Goal: Information Seeking & Learning: Find specific fact

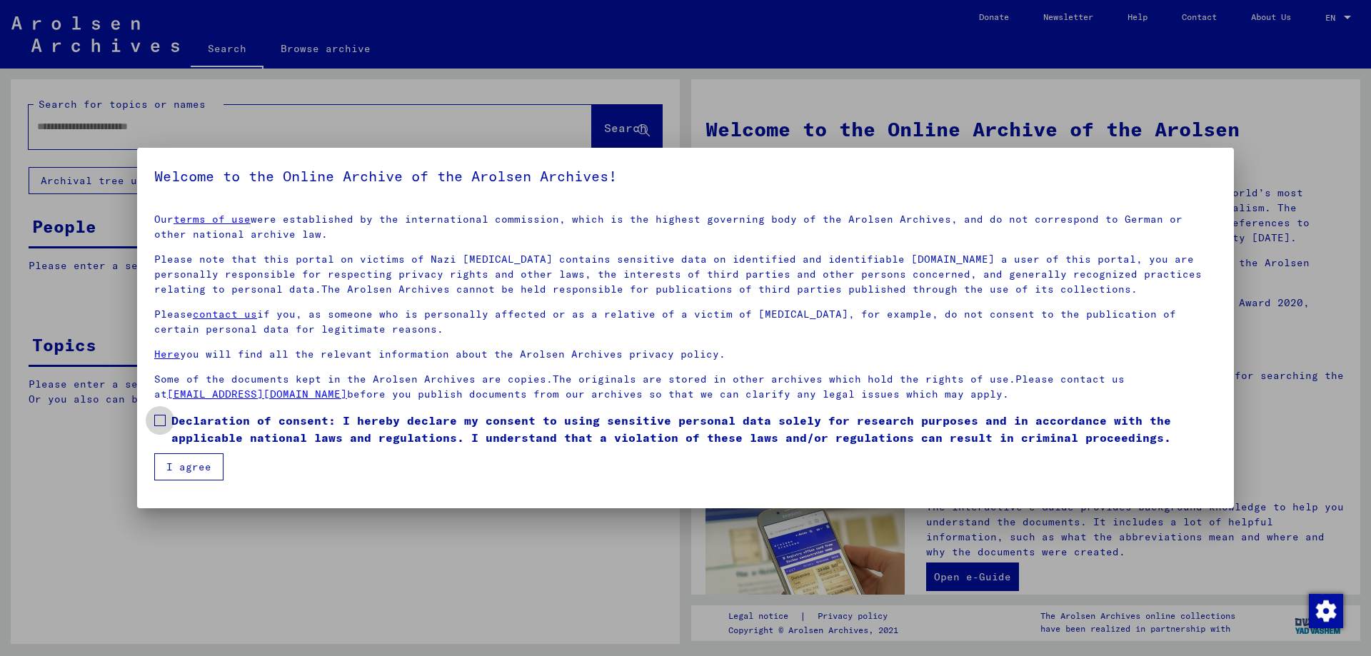
click at [159, 422] on span at bounding box center [159, 420] width 11 height 11
click at [180, 460] on button "I agree" at bounding box center [188, 466] width 69 height 27
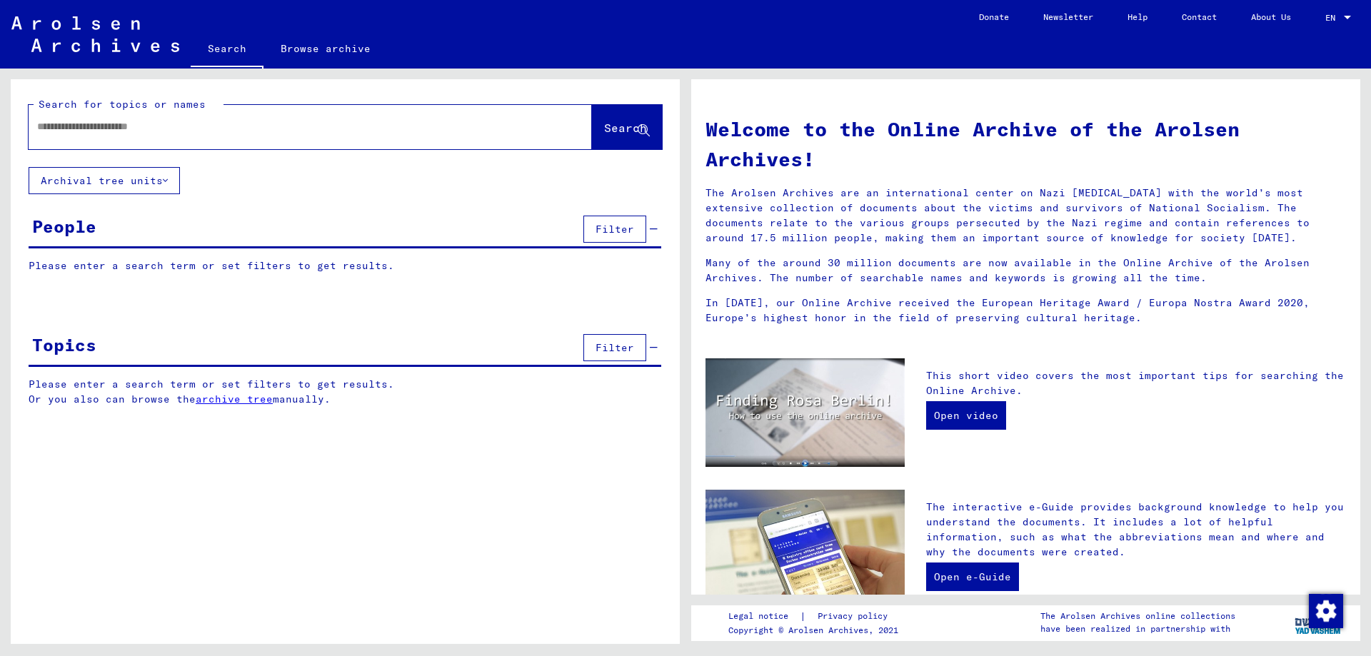
click at [109, 123] on input "text" at bounding box center [293, 126] width 512 height 15
click at [96, 126] on input "**********" at bounding box center [293, 126] width 512 height 15
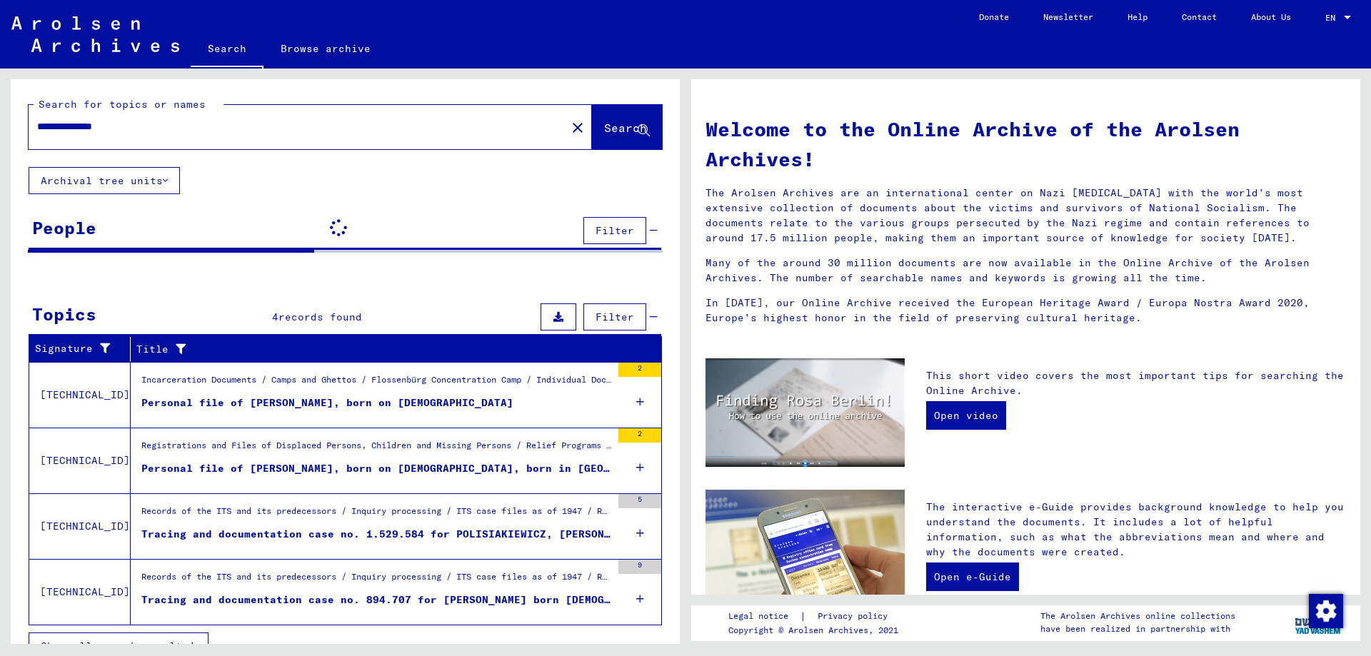
type input "**********"
click at [616, 126] on span "Search" at bounding box center [625, 128] width 43 height 14
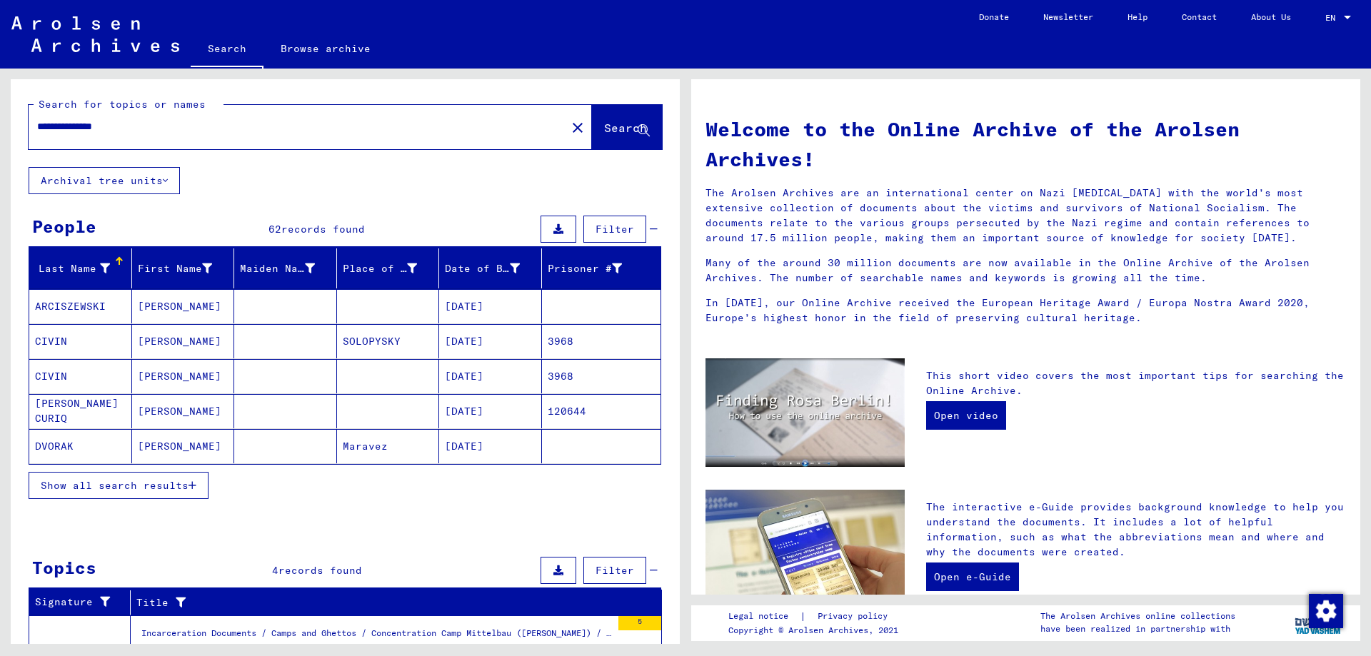
click at [124, 488] on span "Show all search results" at bounding box center [115, 485] width 148 height 13
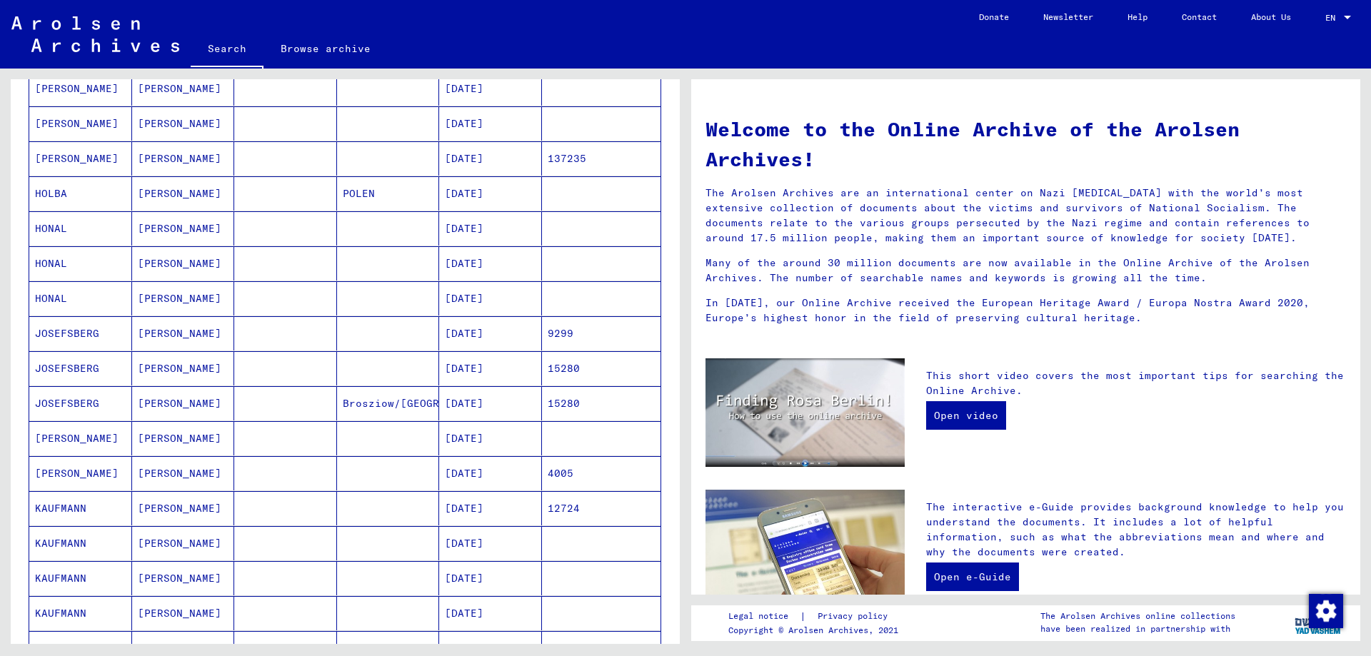
scroll to position [428, 0]
click at [458, 231] on mat-cell "[DATE]" at bounding box center [490, 228] width 103 height 34
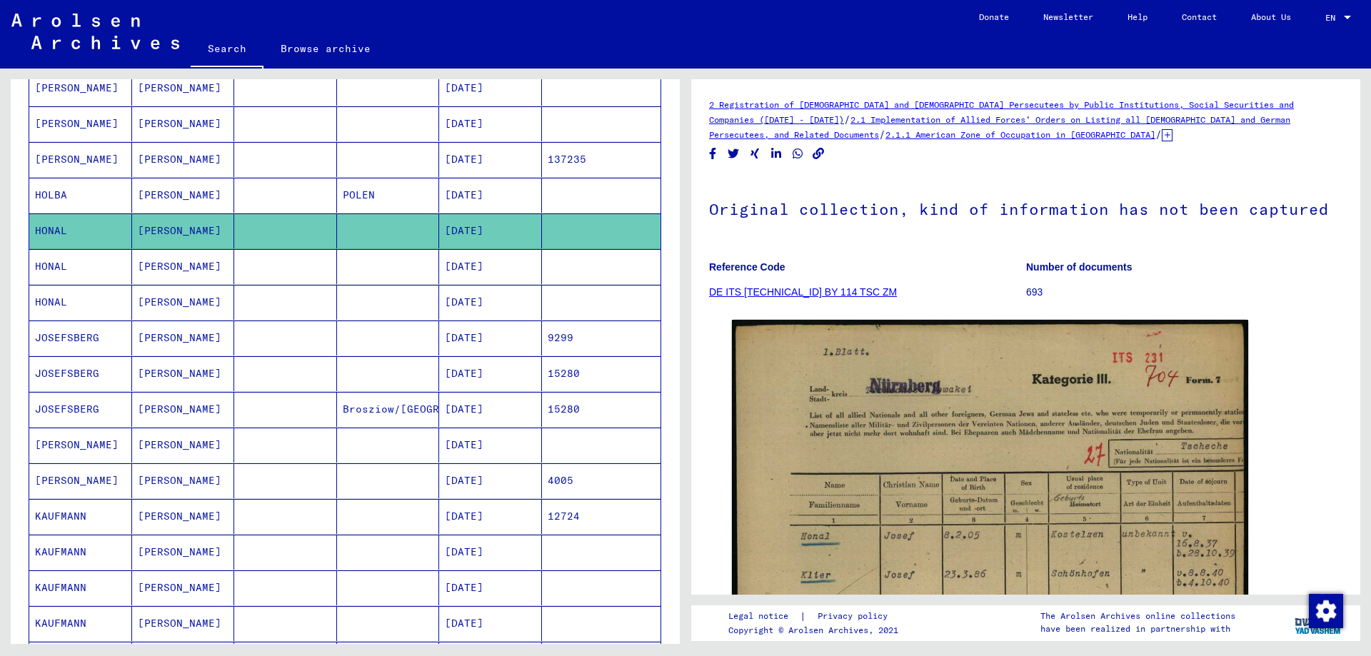
click at [460, 262] on mat-cell "[DATE]" at bounding box center [490, 266] width 103 height 35
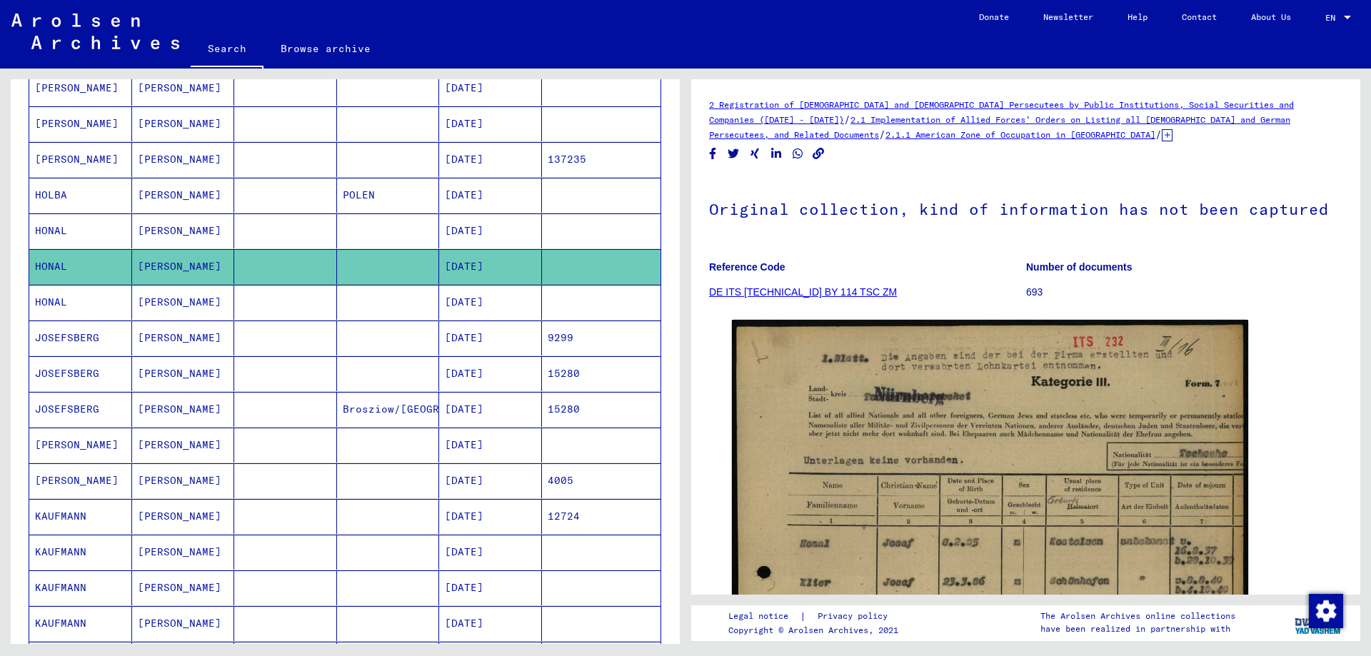
click at [461, 308] on mat-cell "[DATE]" at bounding box center [490, 302] width 103 height 35
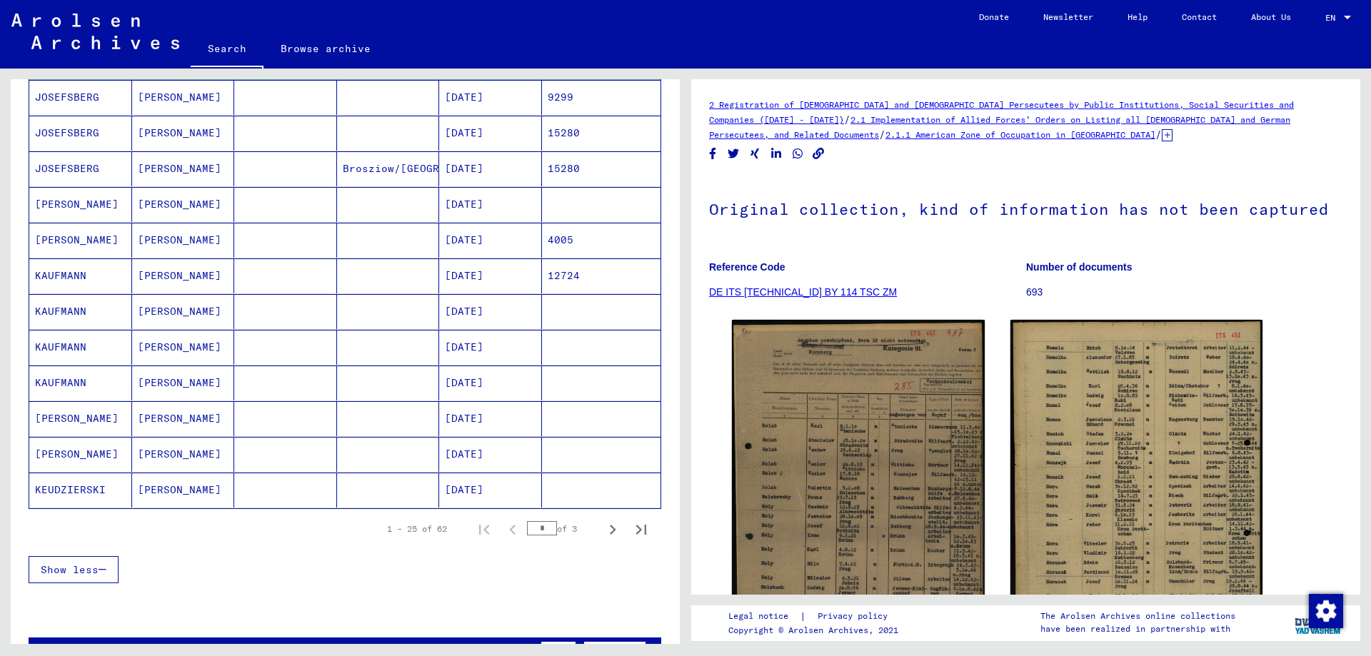
scroll to position [718, 0]
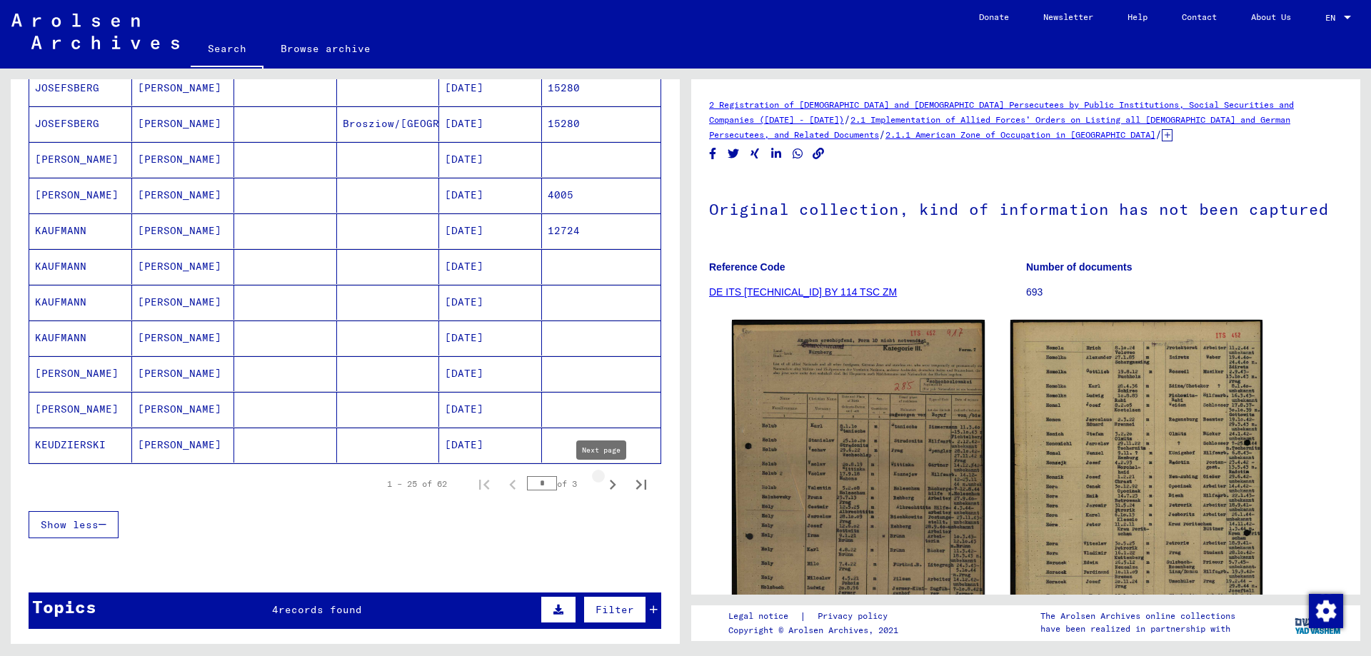
click at [603, 488] on icon "Next page" at bounding box center [613, 485] width 20 height 20
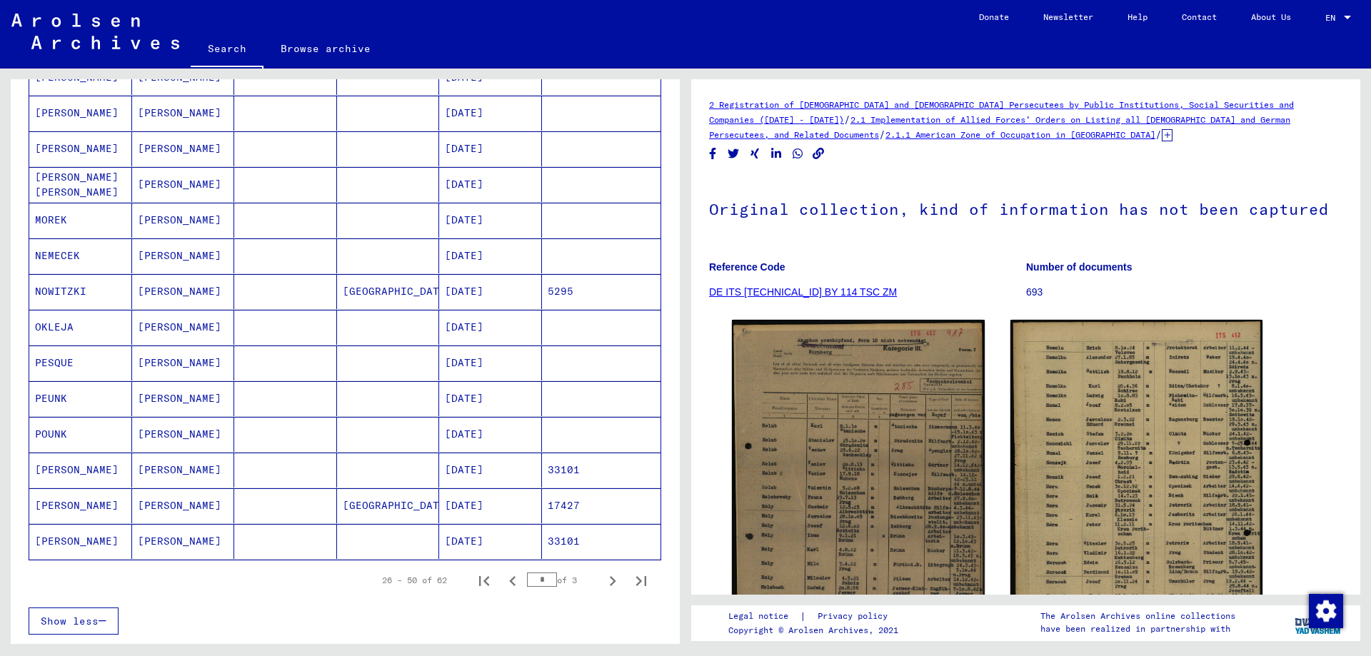
scroll to position [647, 0]
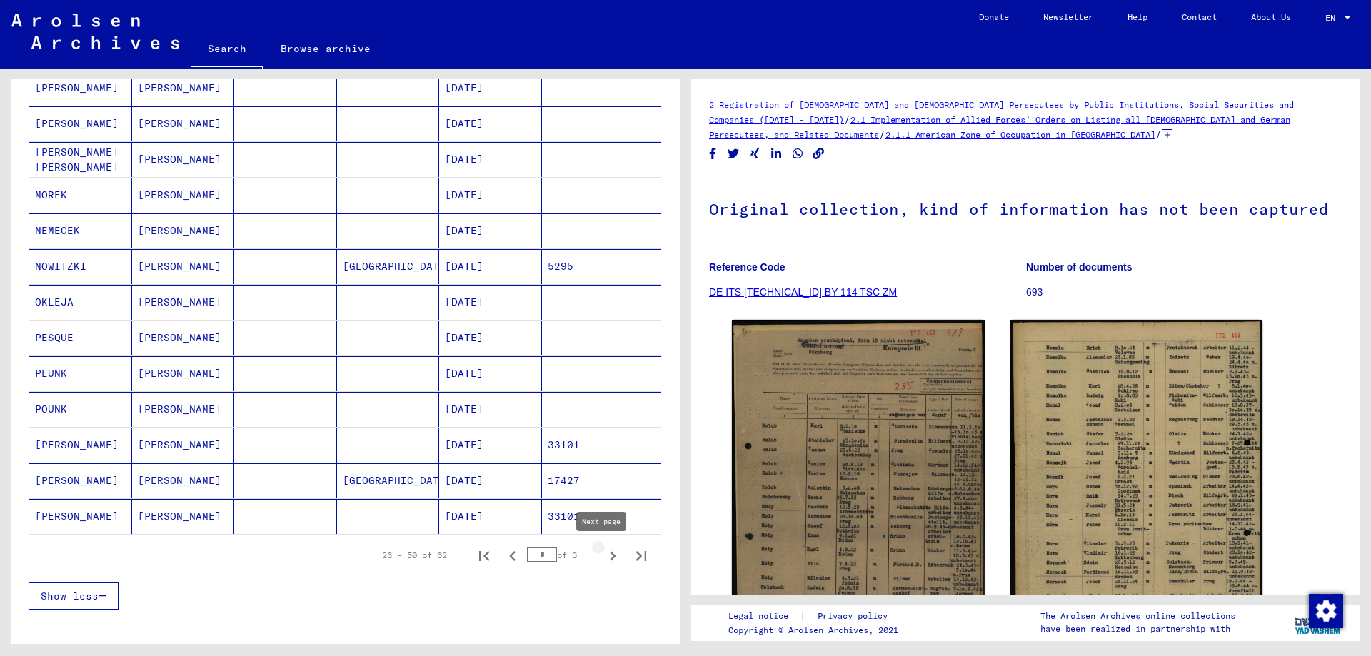
click at [610, 558] on icon "Next page" at bounding box center [613, 556] width 6 height 10
type input "*"
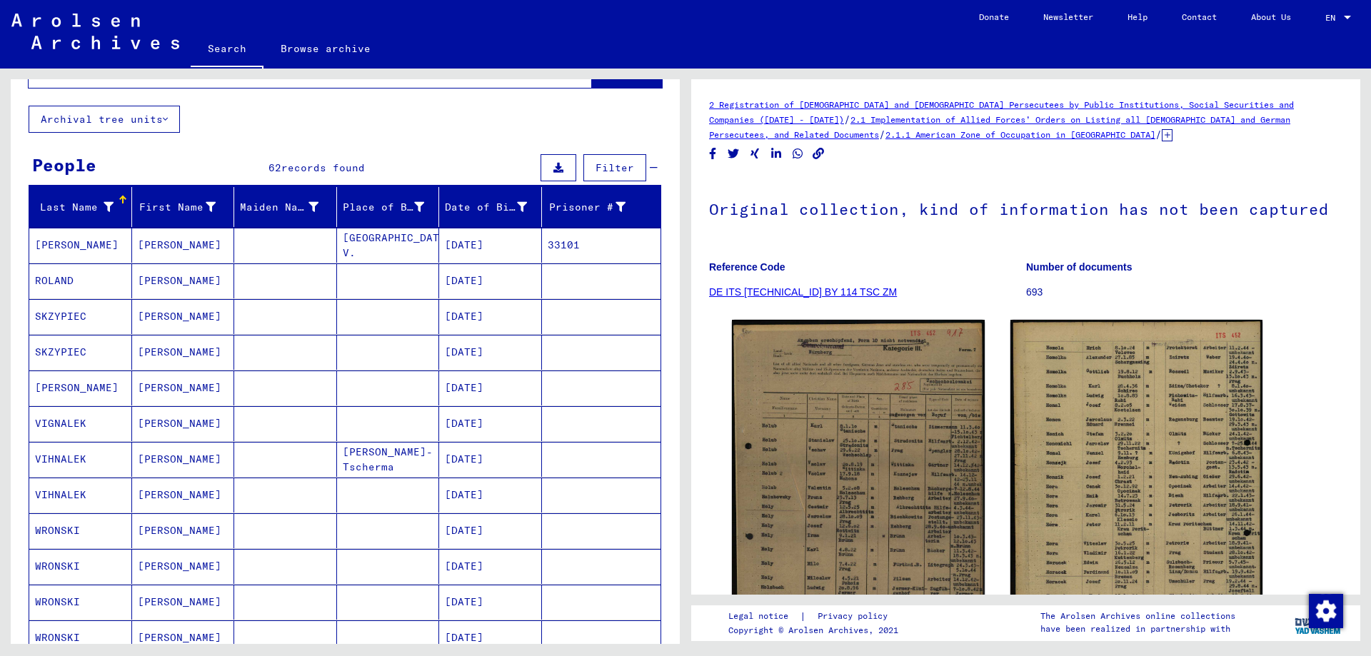
scroll to position [0, 0]
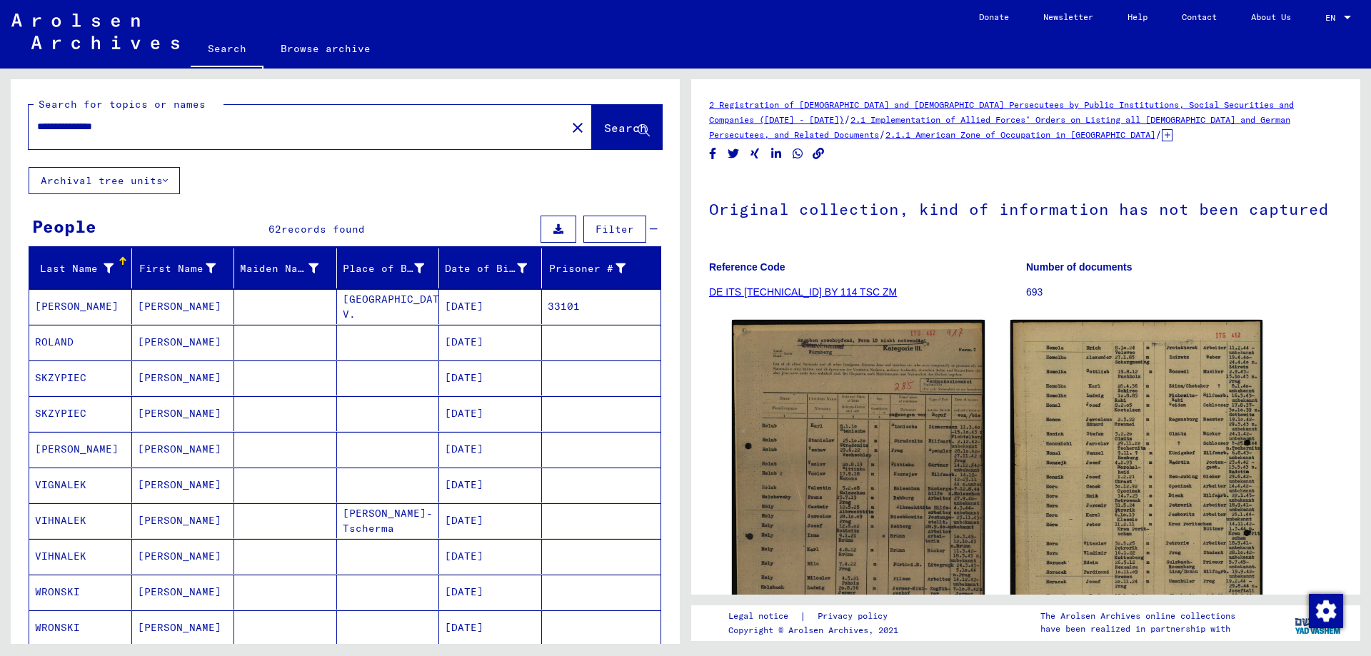
click at [152, 130] on input "**********" at bounding box center [297, 126] width 521 height 15
click at [625, 136] on button "Search" at bounding box center [627, 127] width 70 height 44
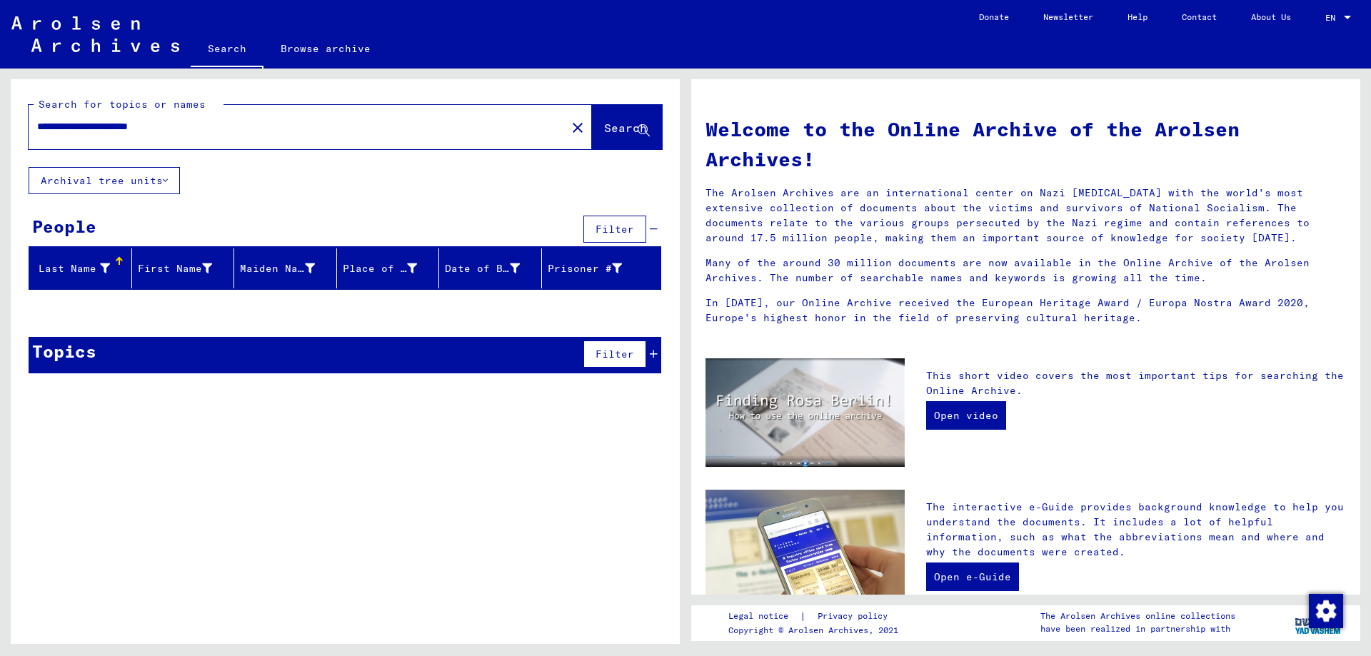
drag, startPoint x: 74, startPoint y: 124, endPoint x: 0, endPoint y: 105, distance: 76.7
click at [0, 105] on div "**********" at bounding box center [342, 356] width 685 height 575
type input "**********"
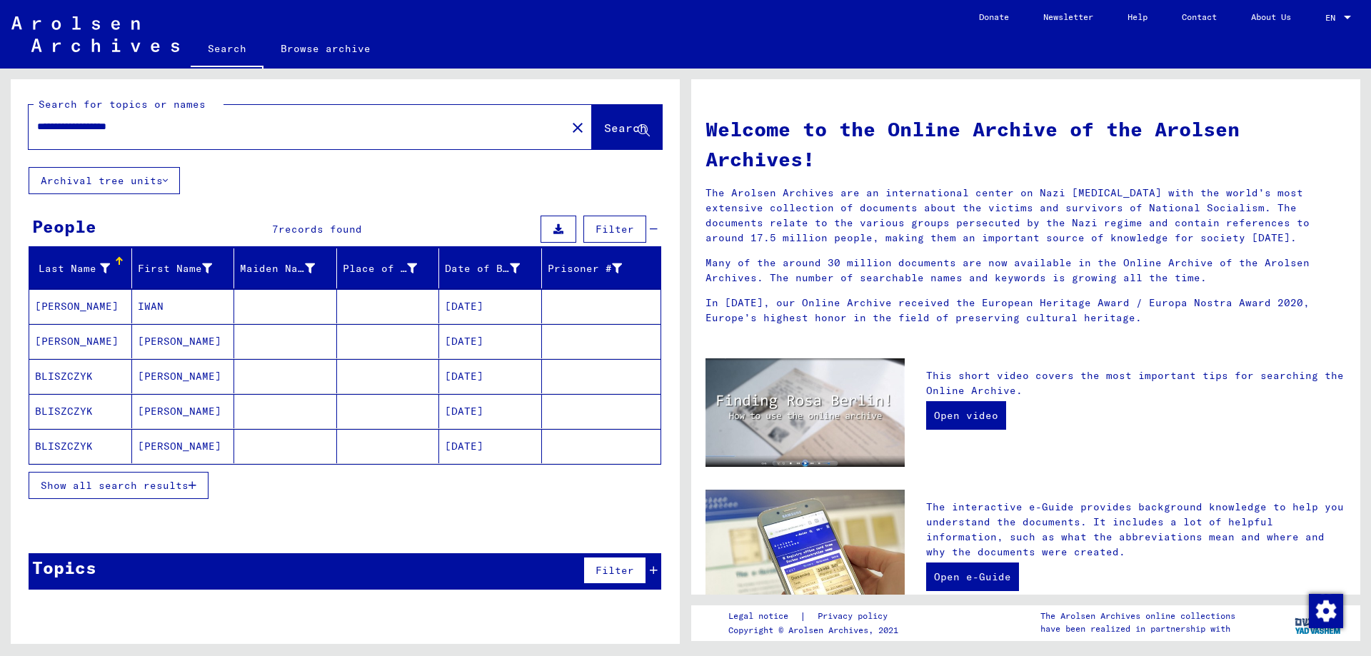
click at [155, 480] on span "Show all search results" at bounding box center [115, 485] width 148 height 13
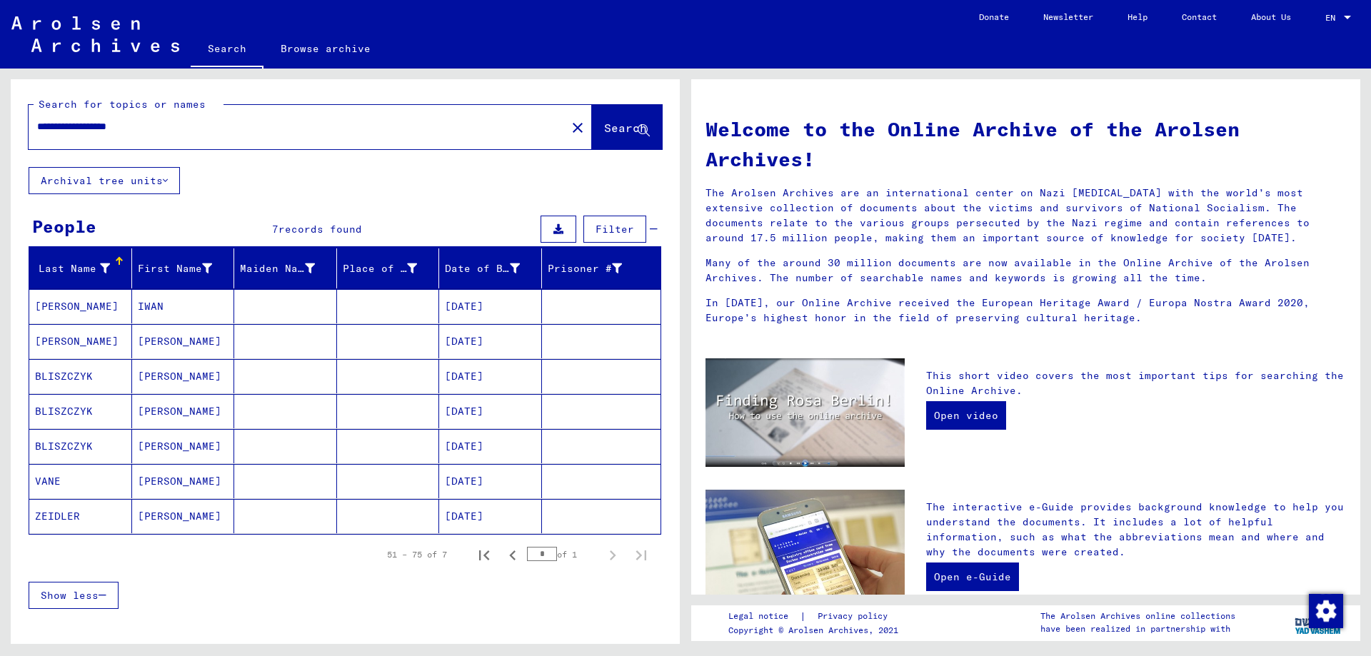
click at [51, 481] on mat-cell "VANE" at bounding box center [80, 481] width 103 height 34
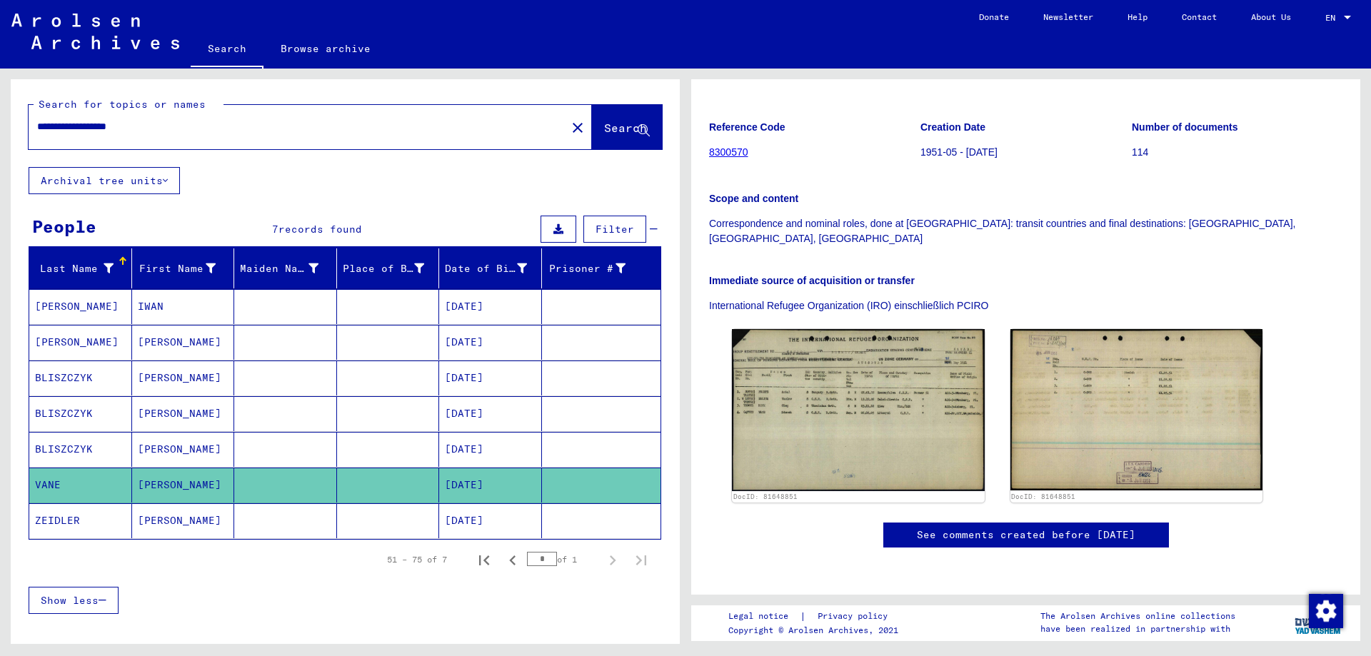
scroll to position [214, 0]
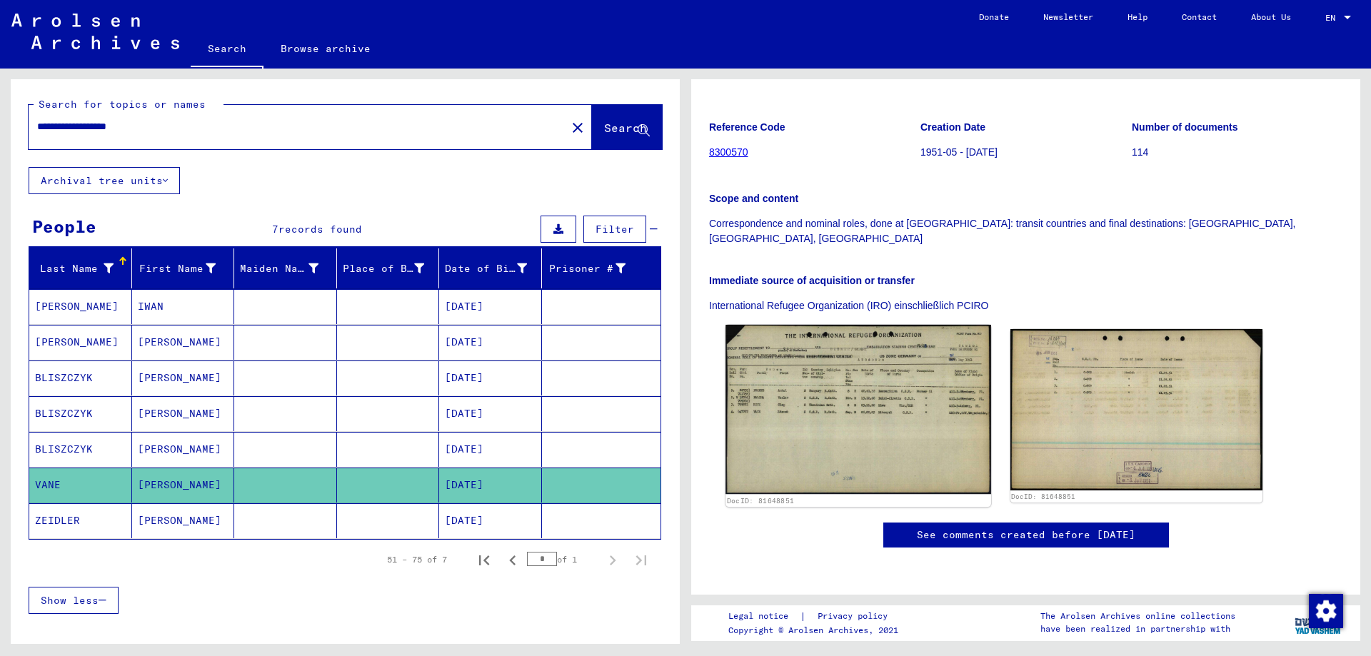
click at [905, 325] on img at bounding box center [857, 410] width 265 height 170
